Goal: Task Accomplishment & Management: Use online tool/utility

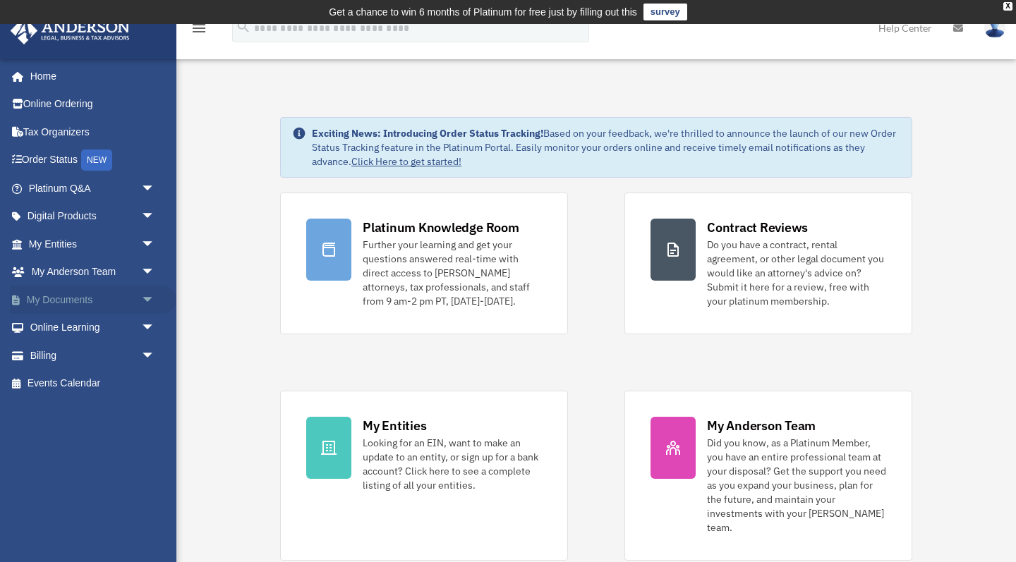
click at [97, 300] on link "My Documents arrow_drop_down" at bounding box center [93, 300] width 167 height 28
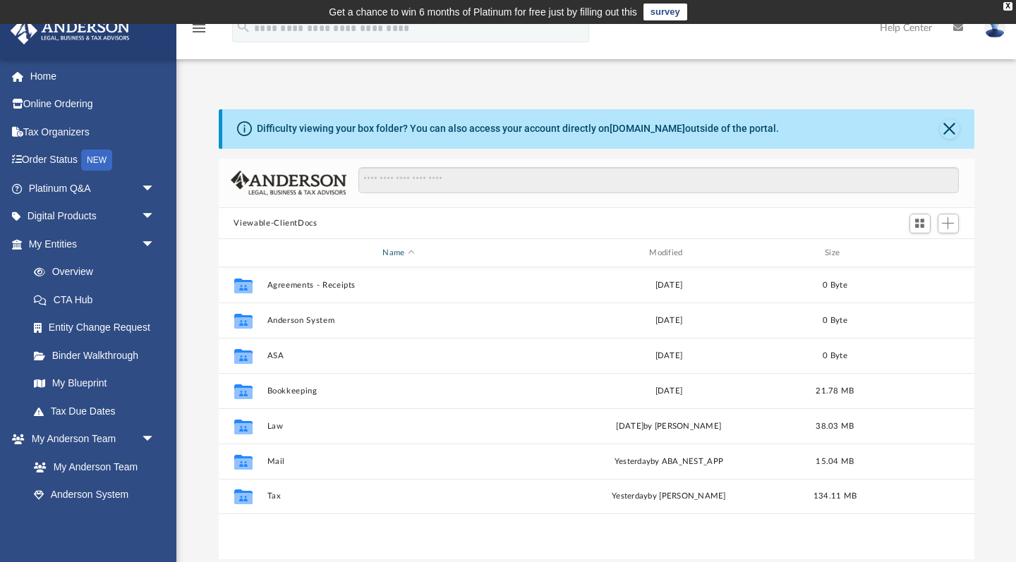
scroll to position [75, 0]
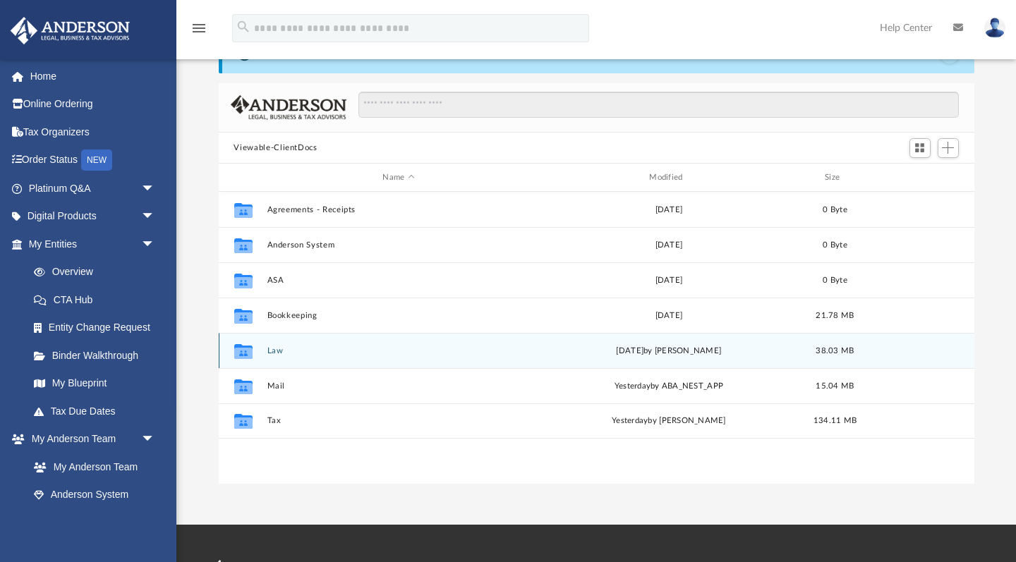
click at [288, 358] on div "Collaborated Folder Law [DATE] by [PERSON_NAME] 38.03 MB" at bounding box center [597, 350] width 756 height 35
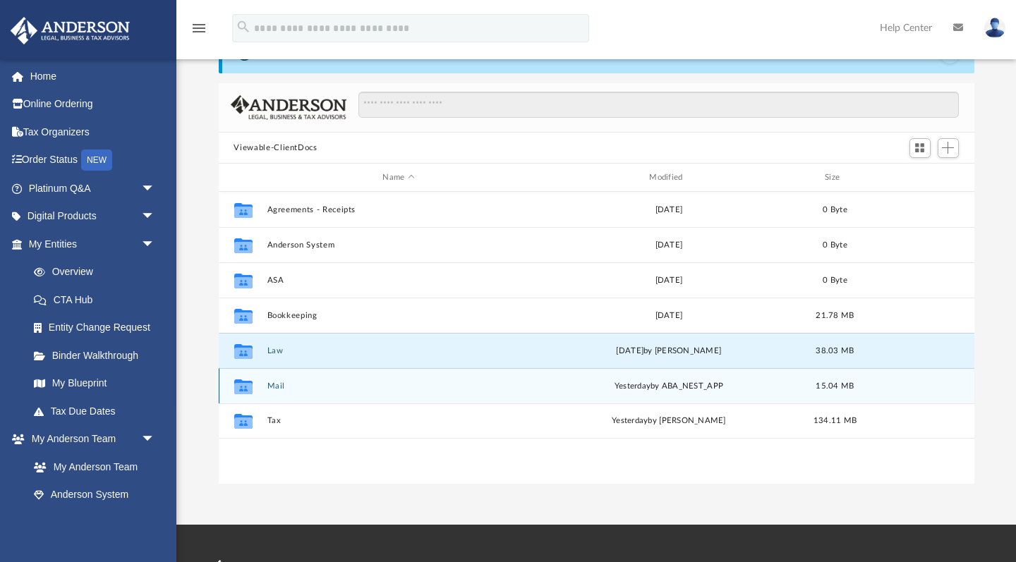
click at [277, 388] on button "Mail" at bounding box center [399, 386] width 264 height 9
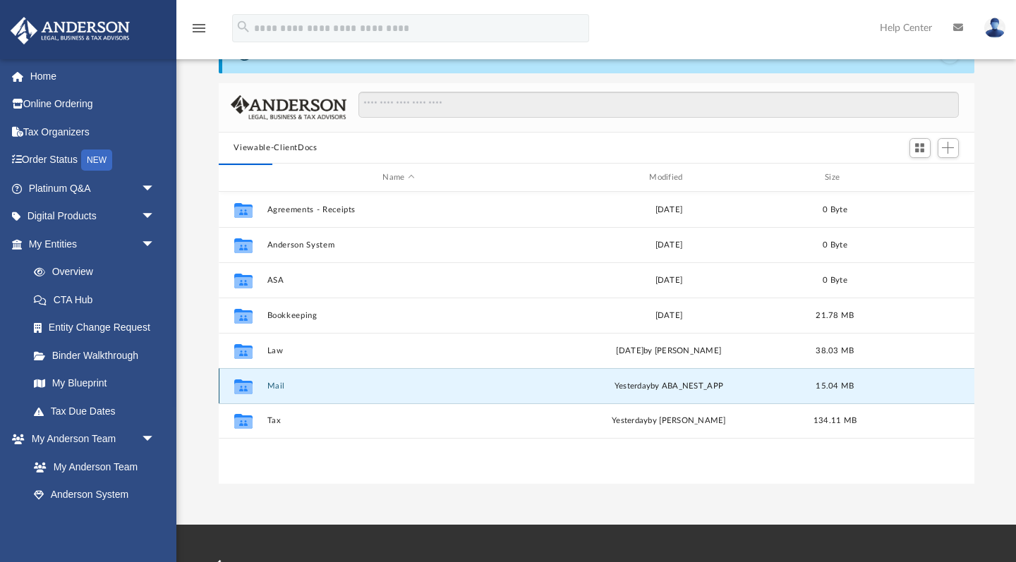
click at [277, 388] on button "Mail" at bounding box center [399, 386] width 264 height 9
click at [248, 385] on icon "grid" at bounding box center [243, 388] width 18 height 11
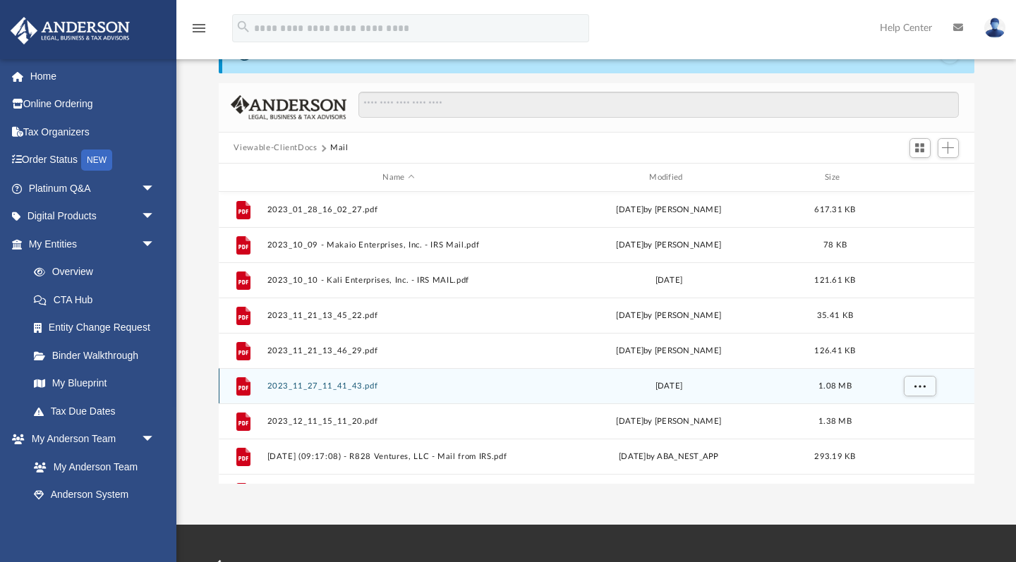
click at [248, 385] on icon "grid" at bounding box center [243, 386] width 14 height 18
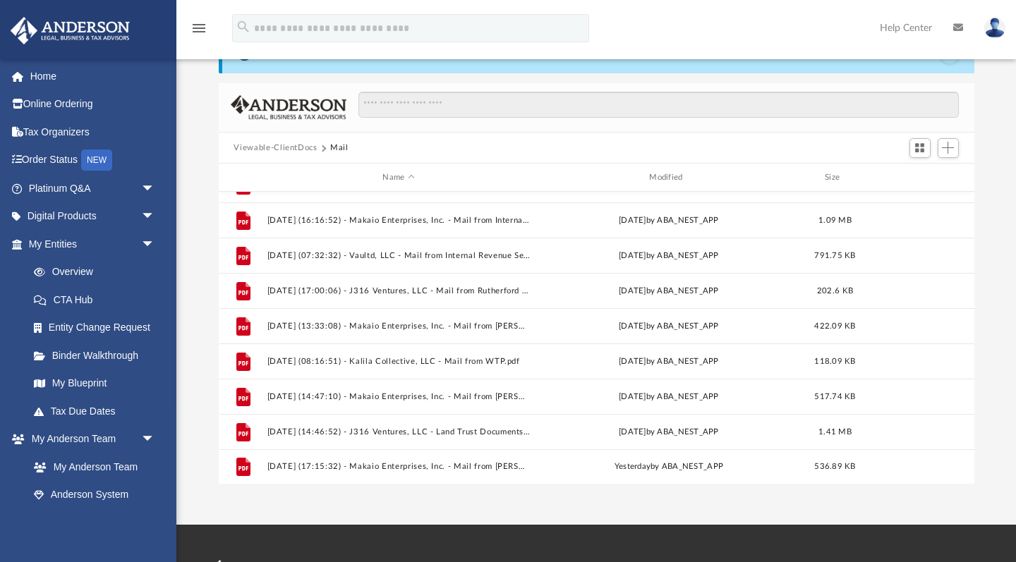
scroll to position [589, 0]
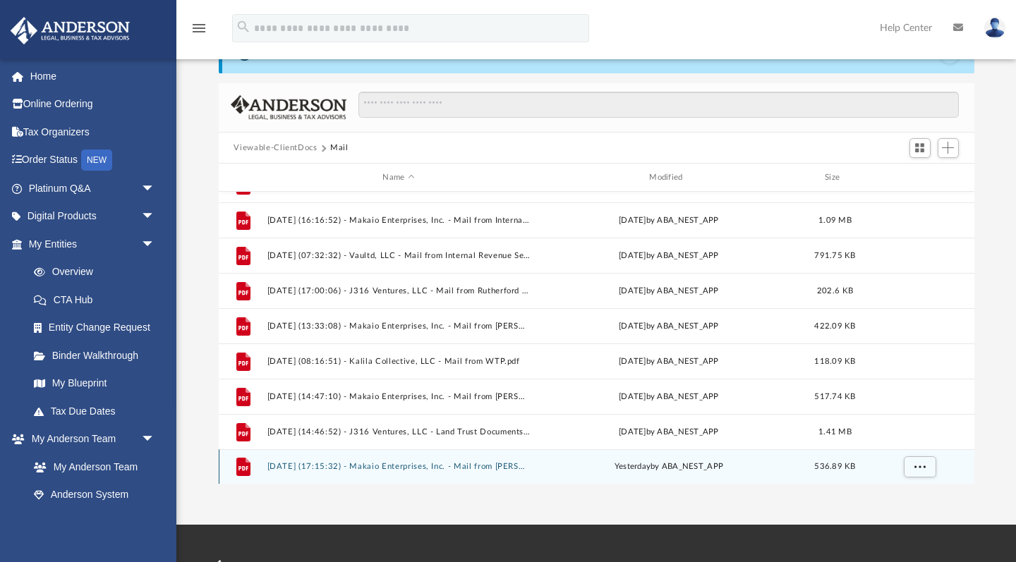
click at [343, 464] on button "[DATE] (17:15:32) - Makaio Enterprises, Inc. - Mail from [PERSON_NAME].pdf" at bounding box center [399, 467] width 264 height 9
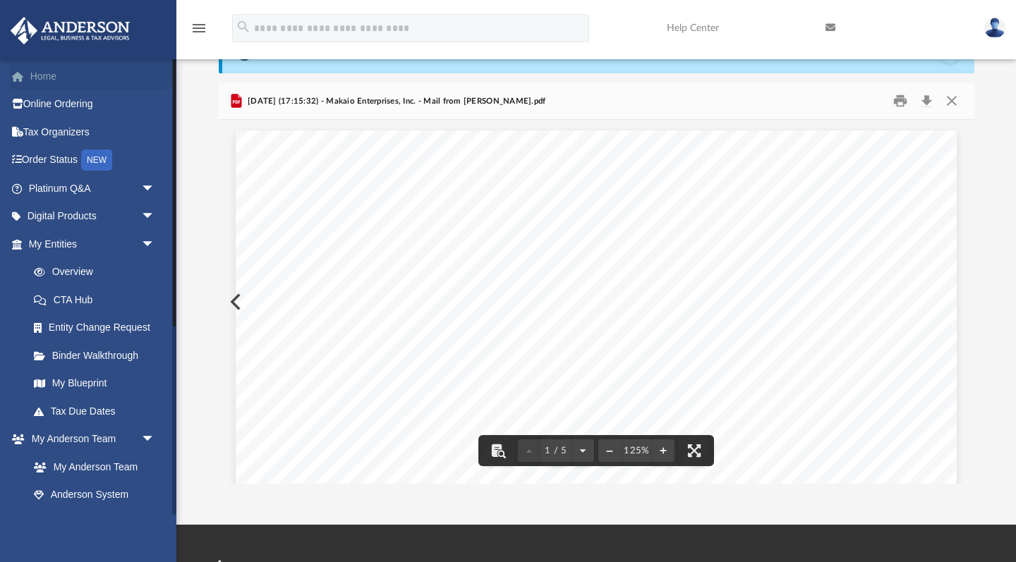
scroll to position [0, 0]
click at [51, 77] on link "Home" at bounding box center [93, 76] width 167 height 28
